Goal: Go to known website: Access a specific website the user already knows

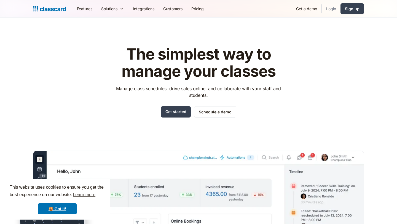
click at [330, 7] on link "Login" at bounding box center [331, 8] width 19 height 12
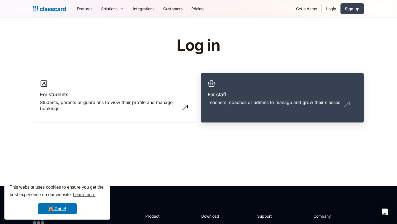
click at [295, 99] on div "Teachers, coaches or admins to manage and grow their classes" at bounding box center [274, 102] width 133 height 6
